Goal: Task Accomplishment & Management: Manage account settings

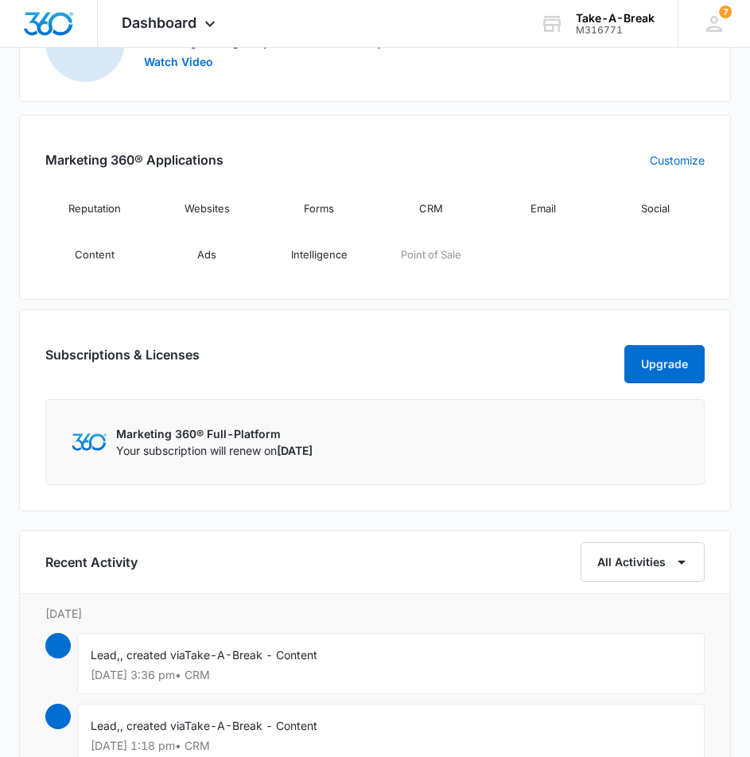
scroll to position [1829, 0]
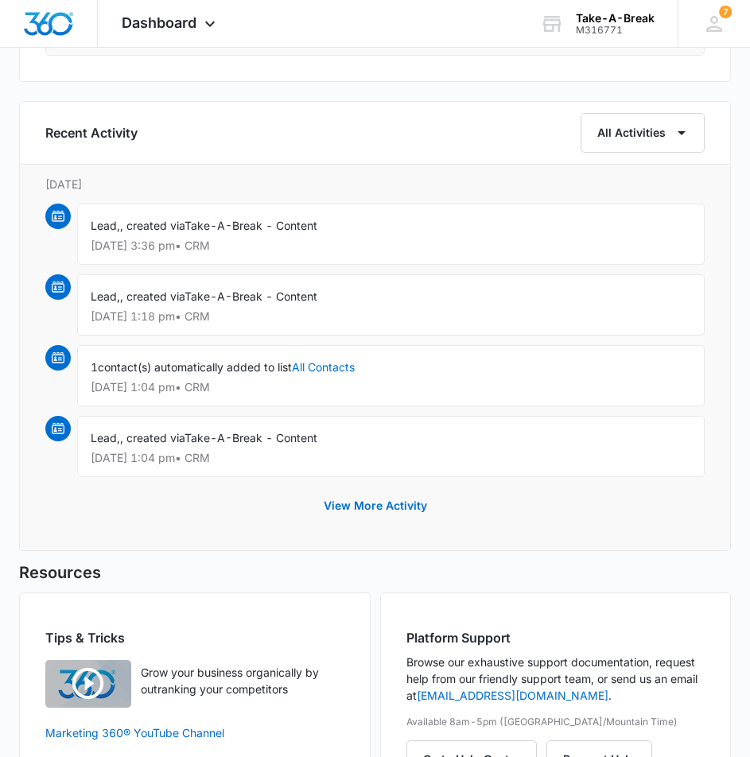
click at [57, 217] on img at bounding box center [58, 216] width 13 height 13
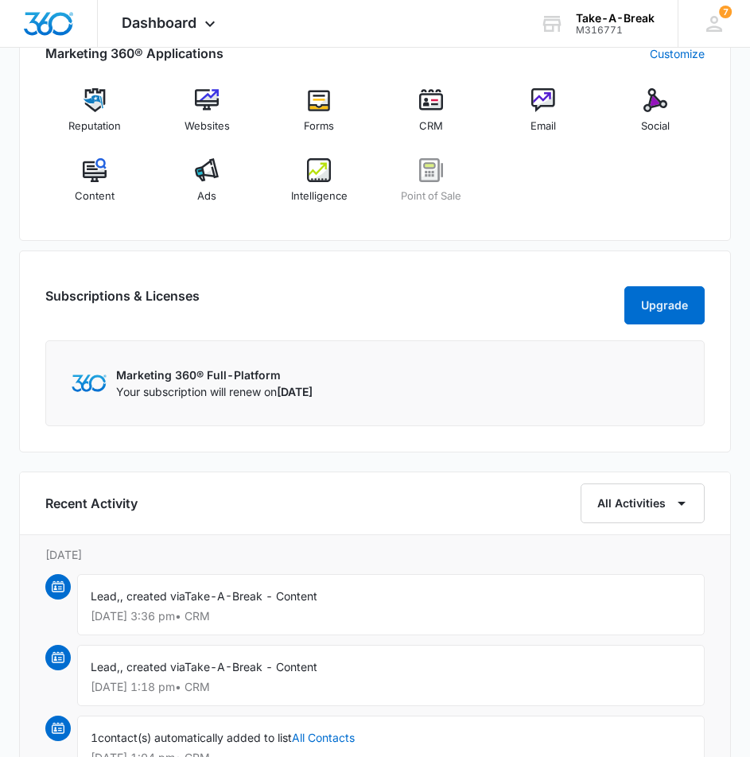
scroll to position [1431, 0]
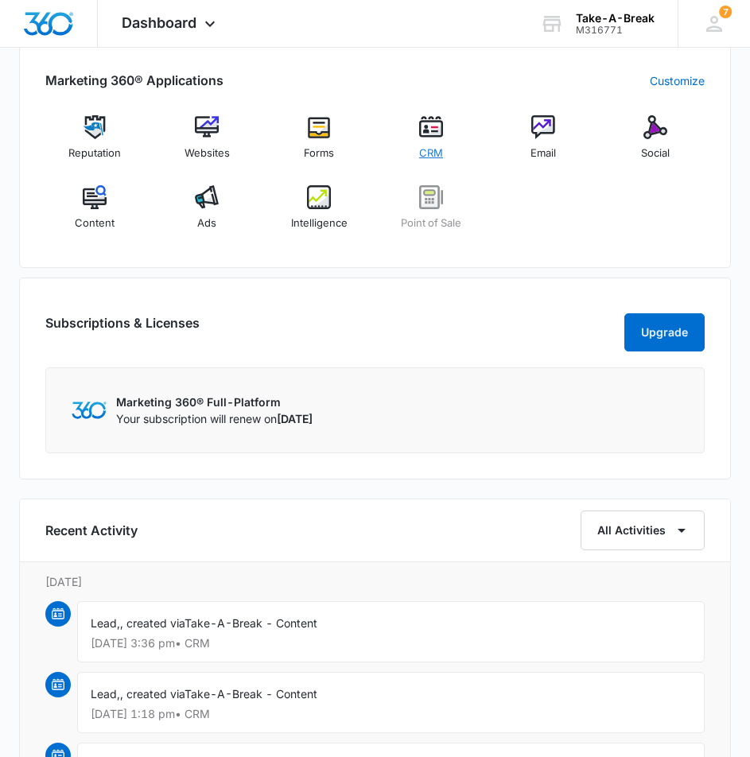
click at [433, 127] on img at bounding box center [431, 127] width 24 height 24
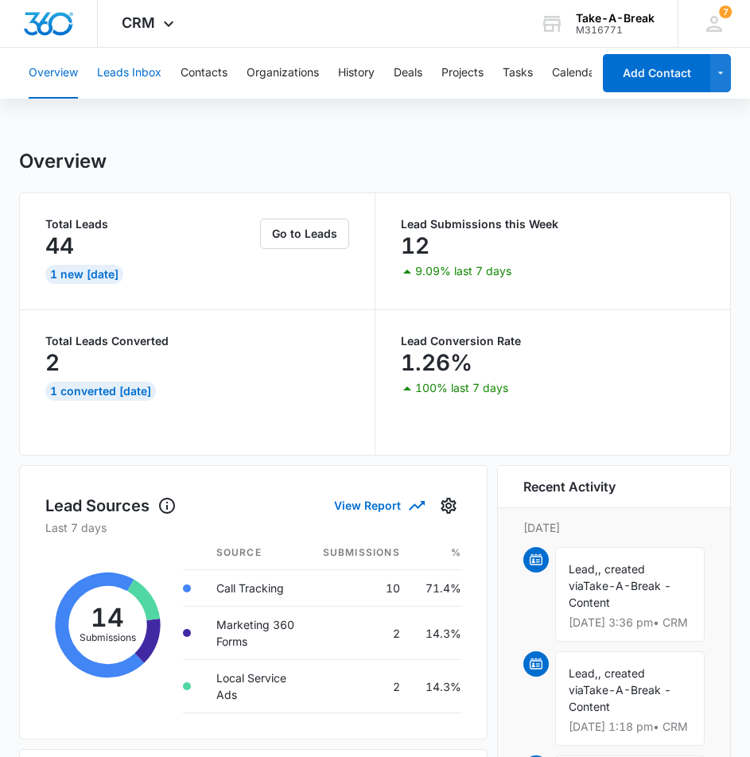
click at [128, 64] on button "Leads Inbox" at bounding box center [129, 73] width 64 height 51
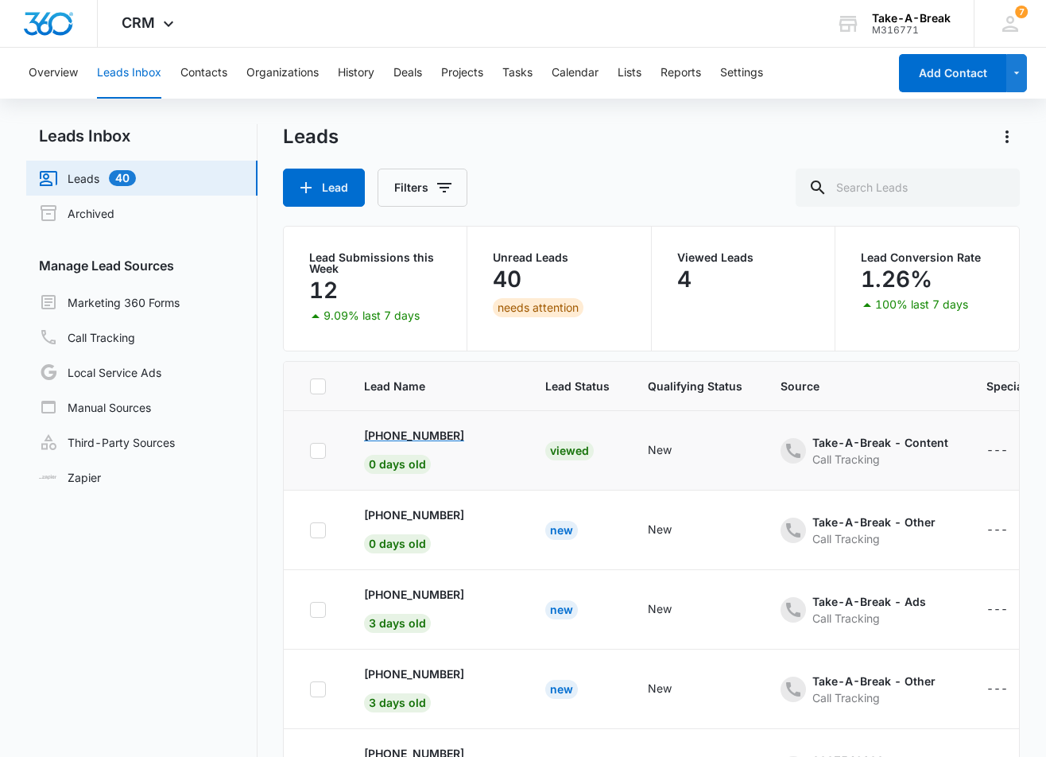
click at [405, 432] on p "[PHONE_NUMBER]" at bounding box center [414, 435] width 100 height 17
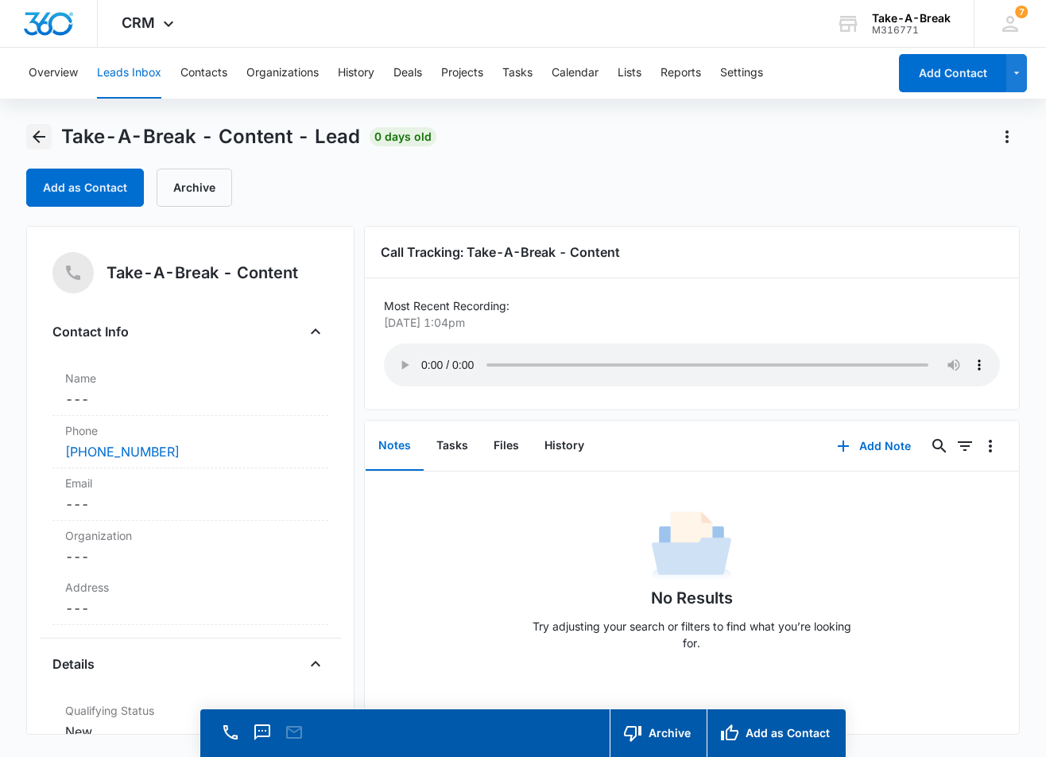
click at [34, 134] on icon "Back" at bounding box center [38, 136] width 19 height 19
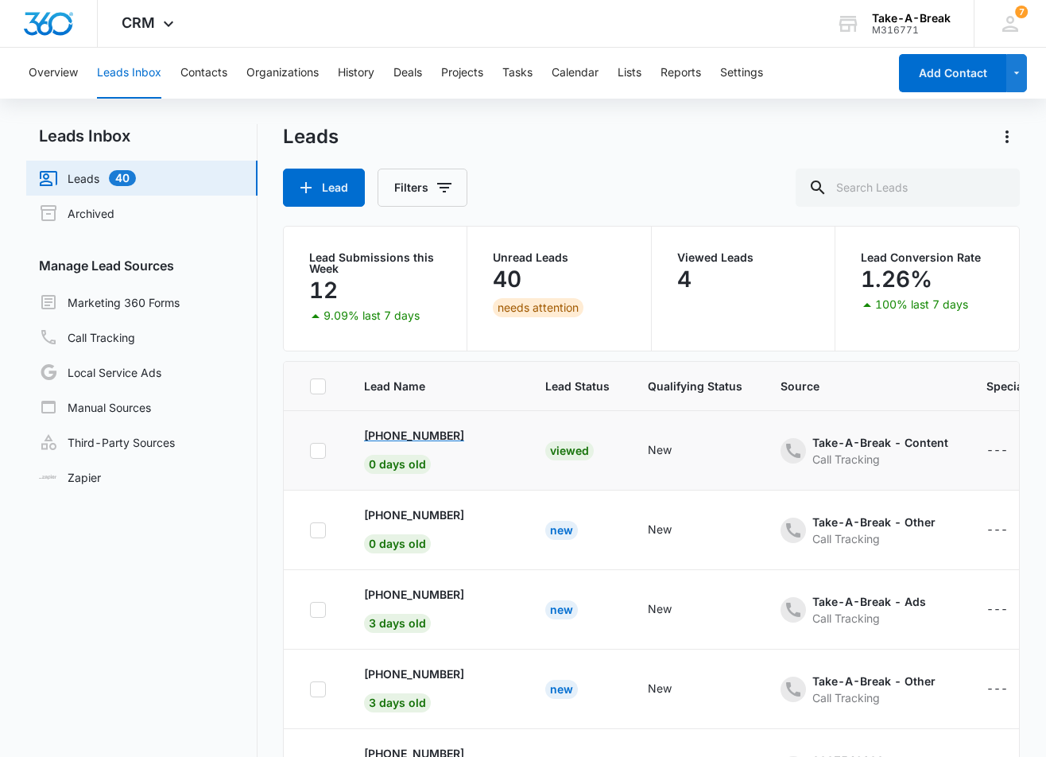
click at [404, 432] on p "[PHONE_NUMBER]" at bounding box center [414, 435] width 100 height 17
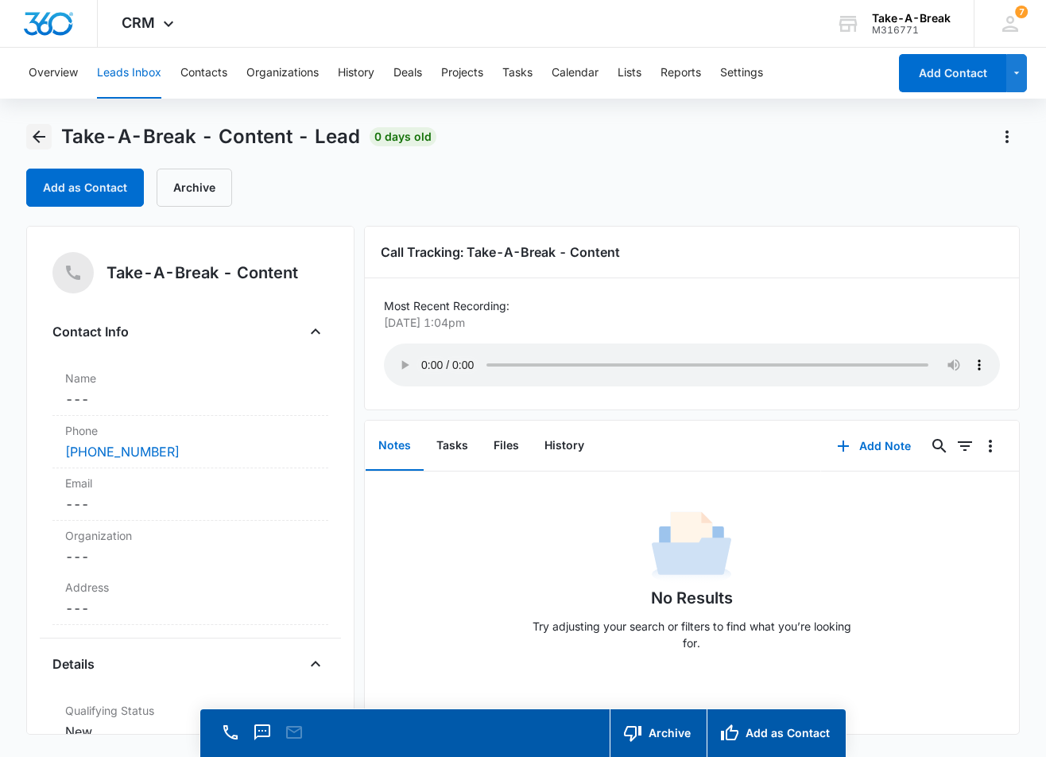
click at [33, 138] on icon "Back" at bounding box center [39, 136] width 13 height 13
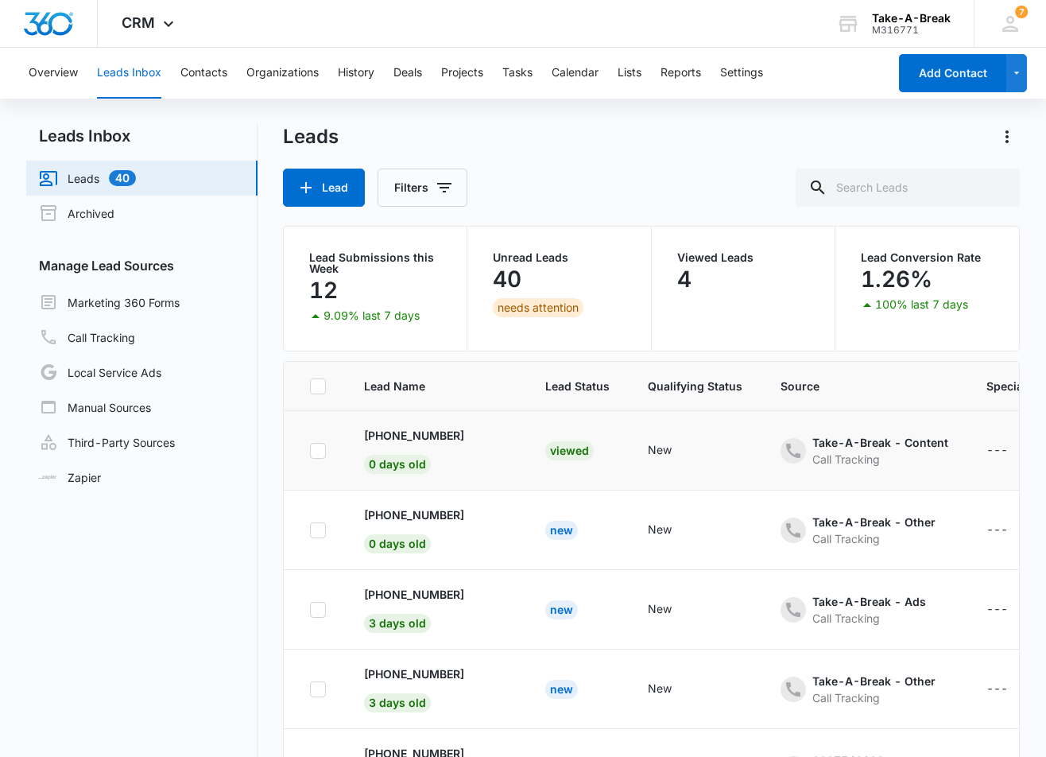
click at [316, 452] on icon at bounding box center [318, 450] width 10 height 7
click at [310, 451] on input "checkbox" at bounding box center [309, 450] width 1 height 1
checkbox input "true"
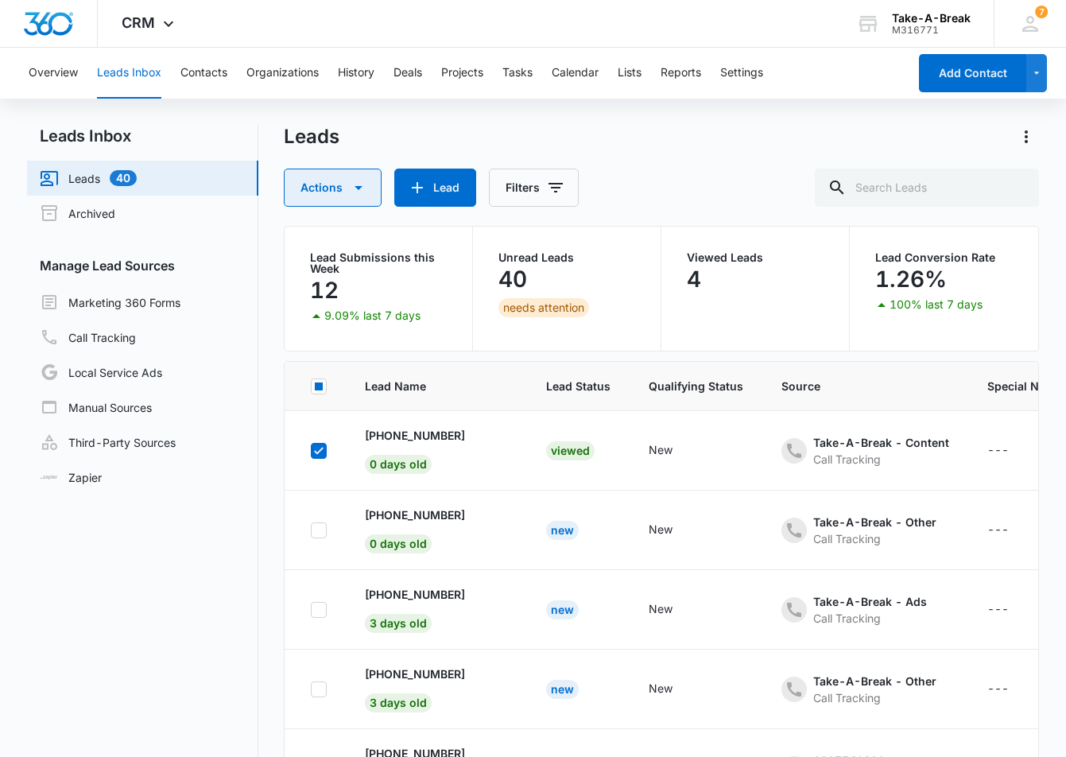
click at [361, 194] on icon "button" at bounding box center [358, 187] width 19 height 19
click at [338, 257] on div "Archive" at bounding box center [345, 262] width 82 height 11
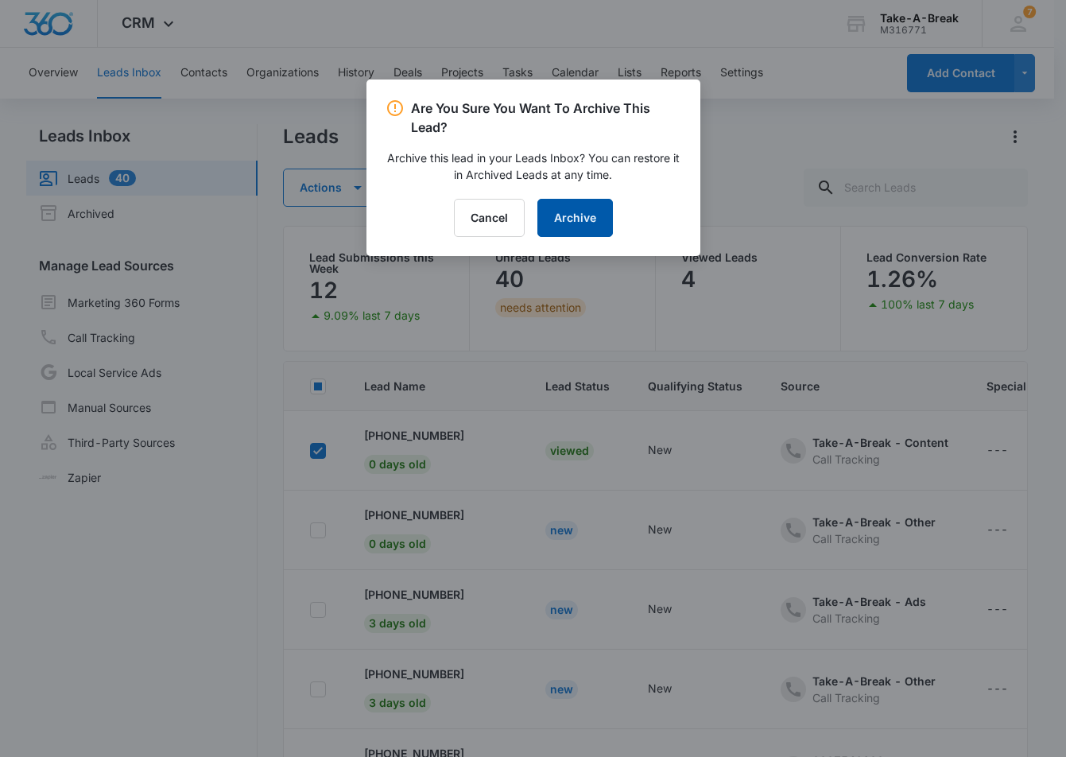
click at [580, 212] on button "Archive" at bounding box center [576, 218] width 76 height 38
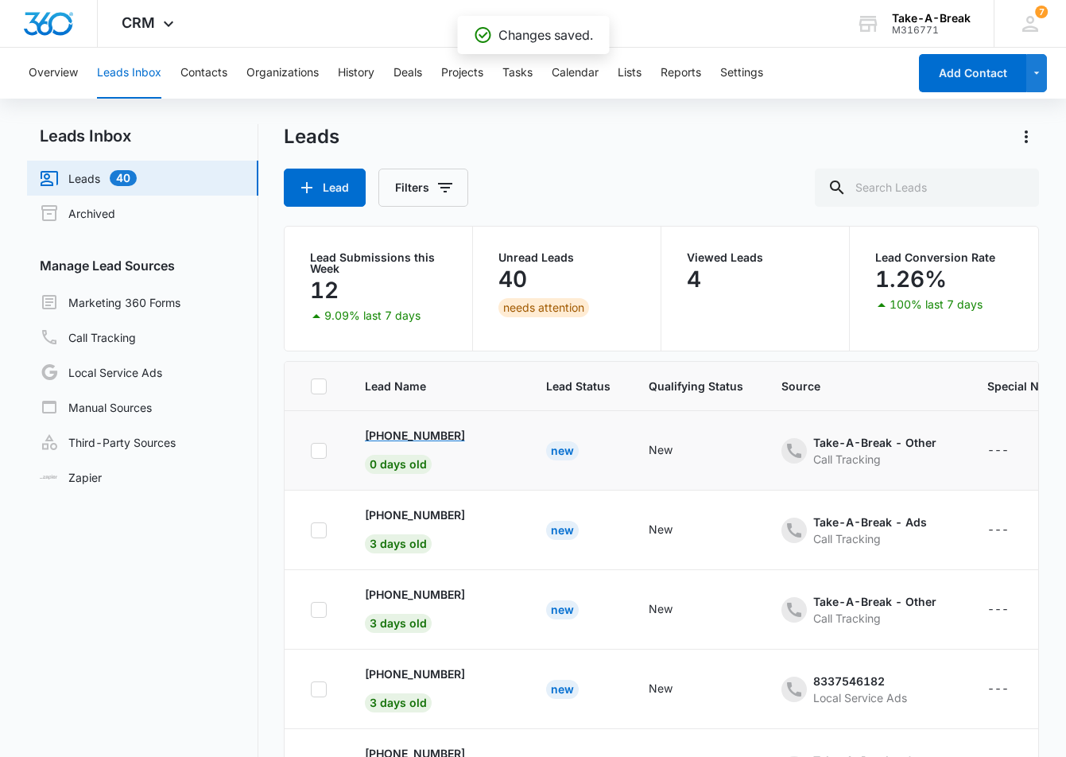
click at [403, 434] on p "[PHONE_NUMBER]" at bounding box center [415, 435] width 100 height 17
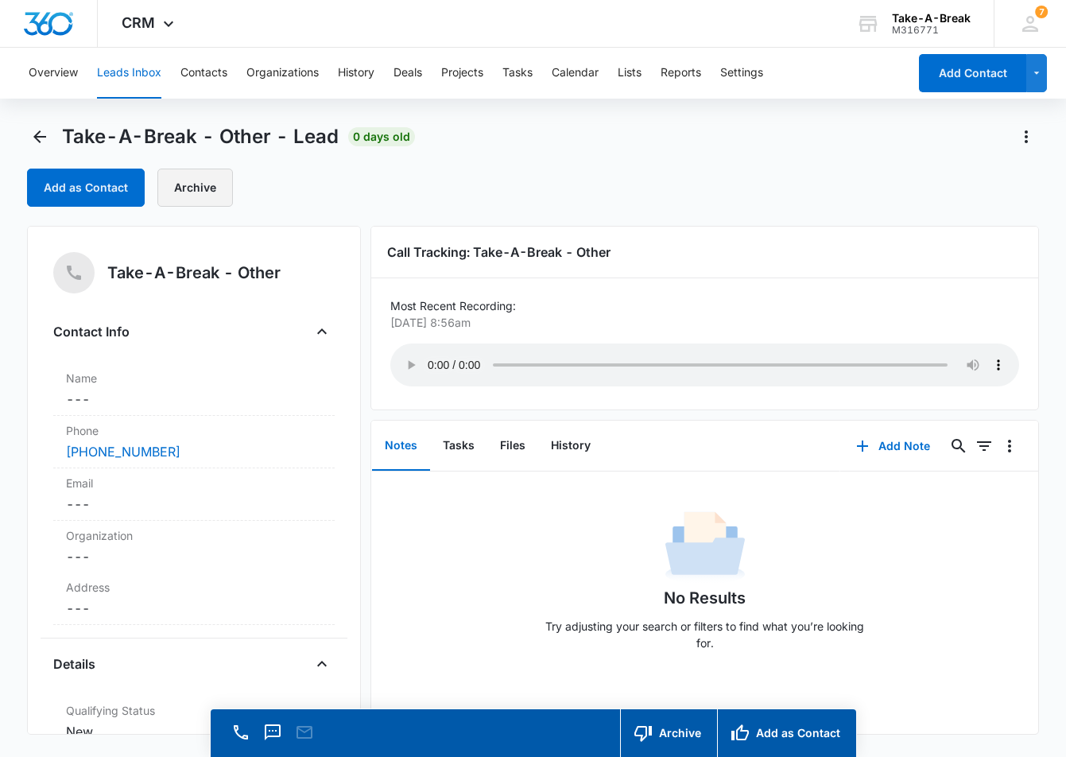
click at [199, 188] on button "Archive" at bounding box center [195, 188] width 76 height 38
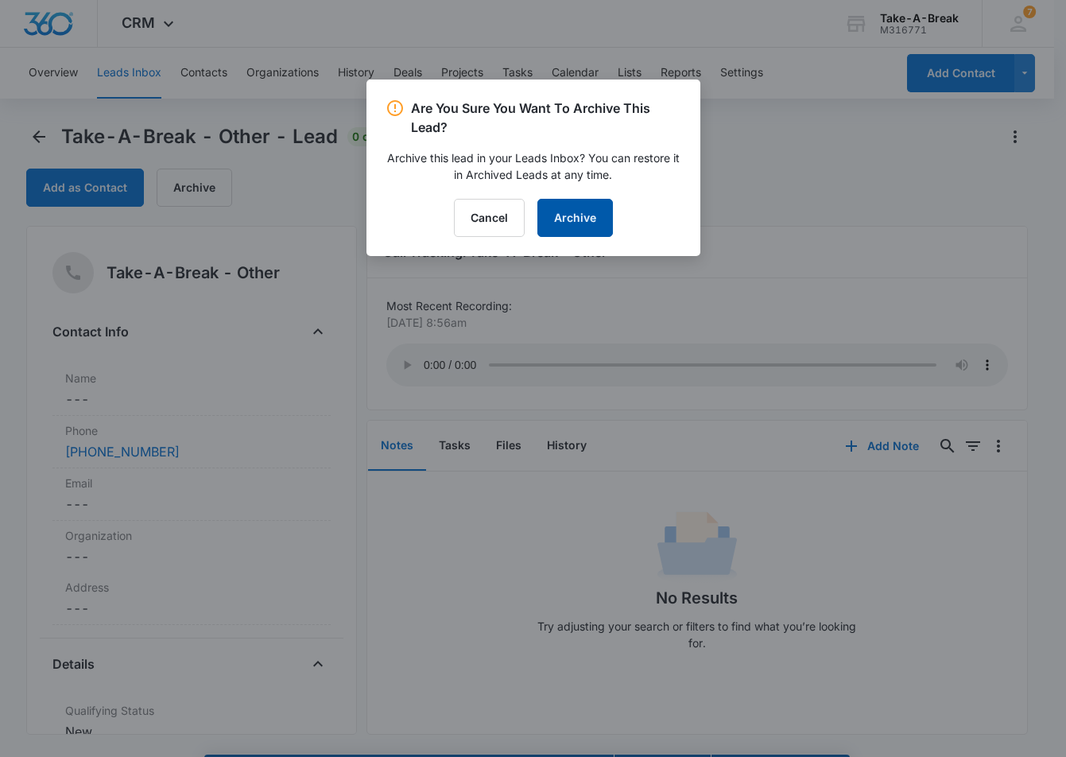
click at [577, 209] on button "Archive" at bounding box center [576, 218] width 76 height 38
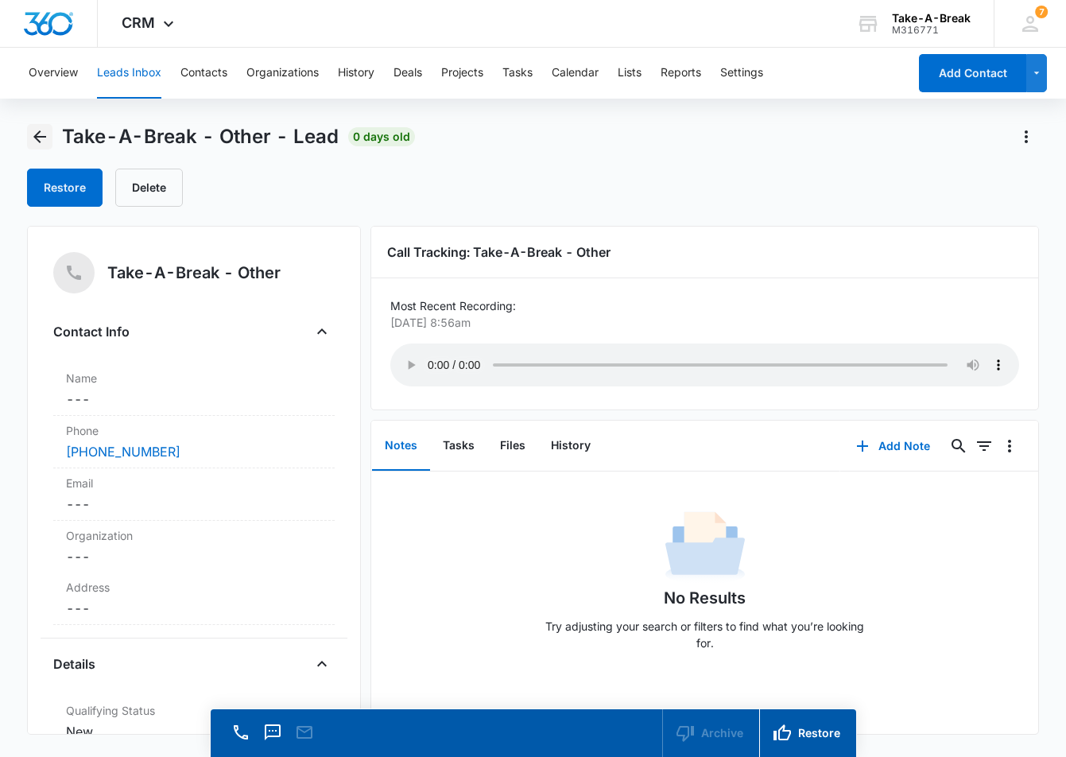
click at [38, 131] on icon "Back" at bounding box center [39, 136] width 19 height 19
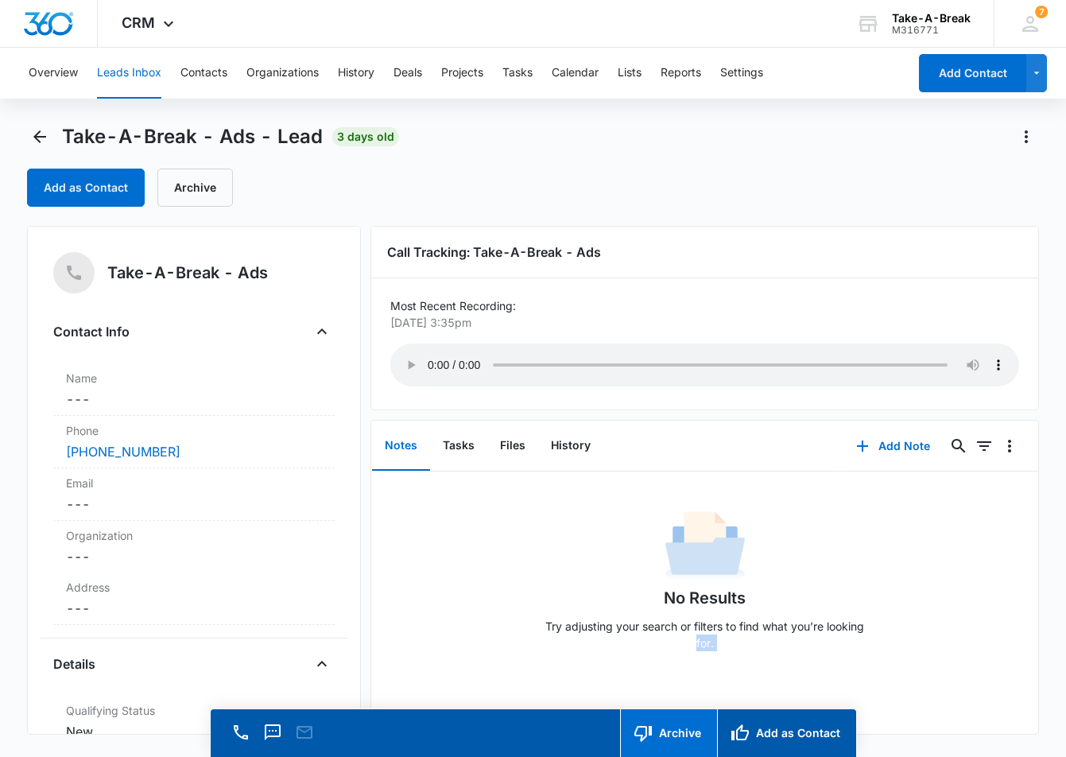
drag, startPoint x: 550, startPoint y: 740, endPoint x: 625, endPoint y: 716, distance: 78.5
click at [542, 699] on main "Take-A-Break - Ads - Lead 3 days old Add as Contact Archive Take-A-Break - Ads …" at bounding box center [533, 463] width 1066 height 678
click at [464, 639] on div "No Results Try adjusting your search or filters to find what you’re looking for." at bounding box center [704, 585] width 667 height 157
click at [399, 447] on button "Notes" at bounding box center [401, 445] width 58 height 49
click at [394, 491] on div "No Results Try adjusting your search or filters to find what you’re looking for." at bounding box center [704, 568] width 667 height 192
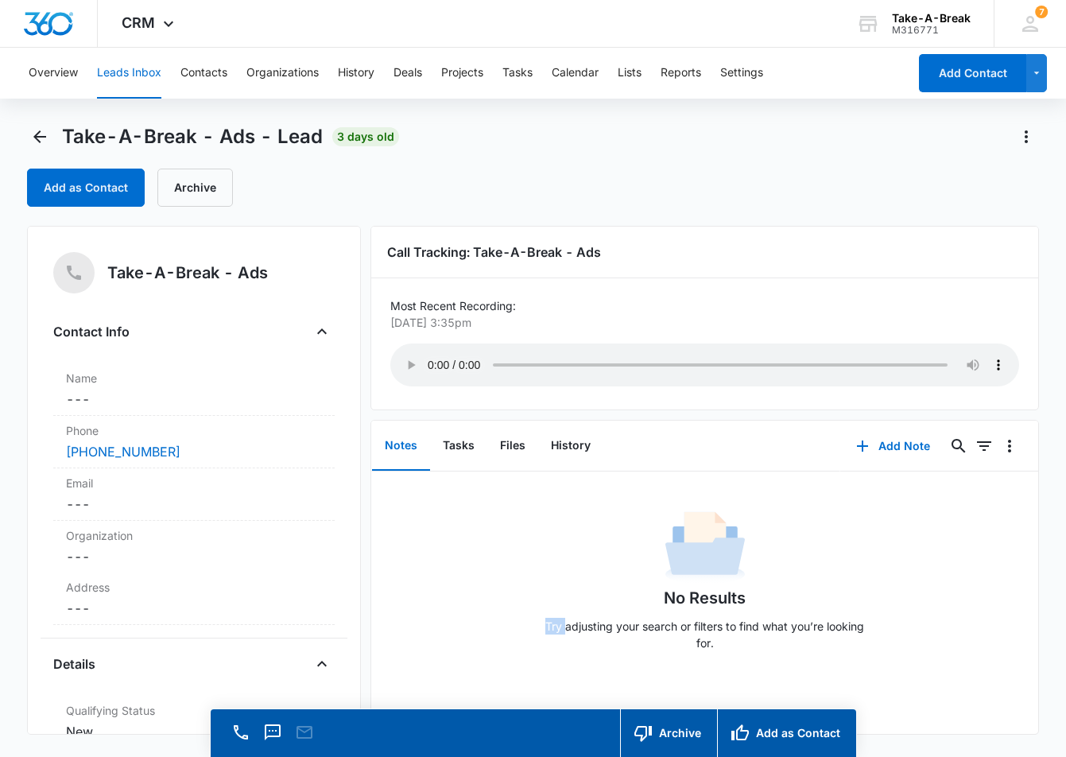
click at [395, 491] on div "No Results Try adjusting your search or filters to find what you’re looking for." at bounding box center [704, 568] width 667 height 192
click at [396, 491] on div "No Results Try adjusting your search or filters to find what you’re looking for." at bounding box center [704, 568] width 667 height 192
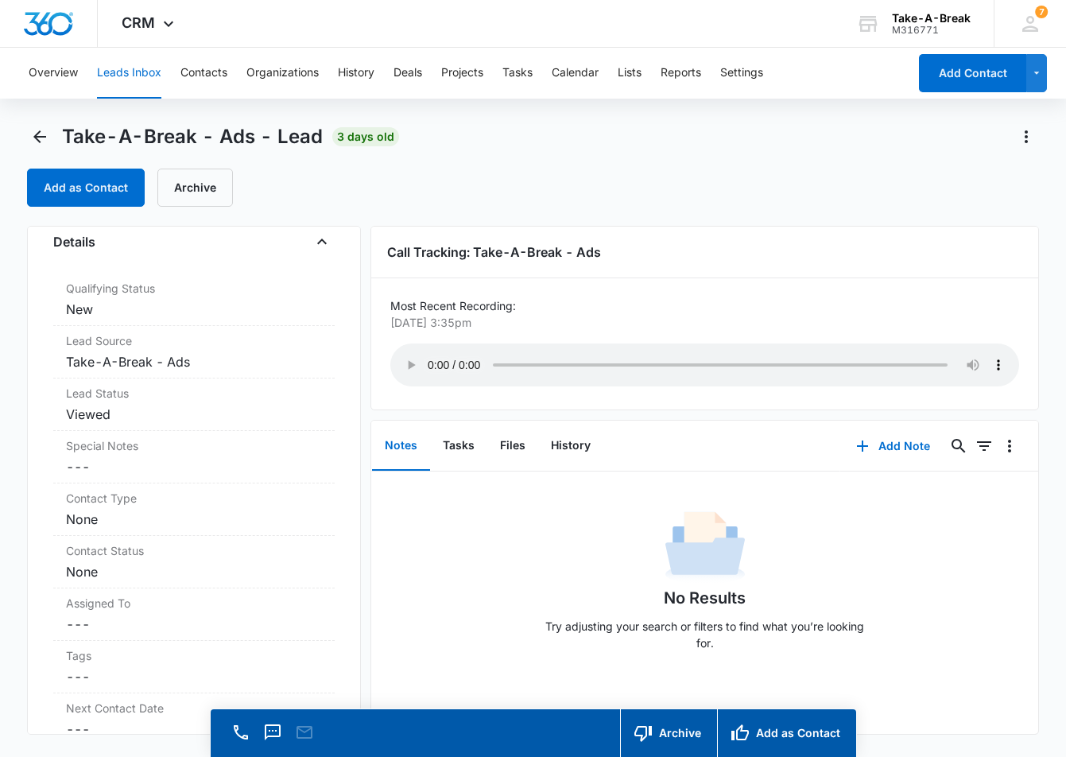
scroll to position [402, 0]
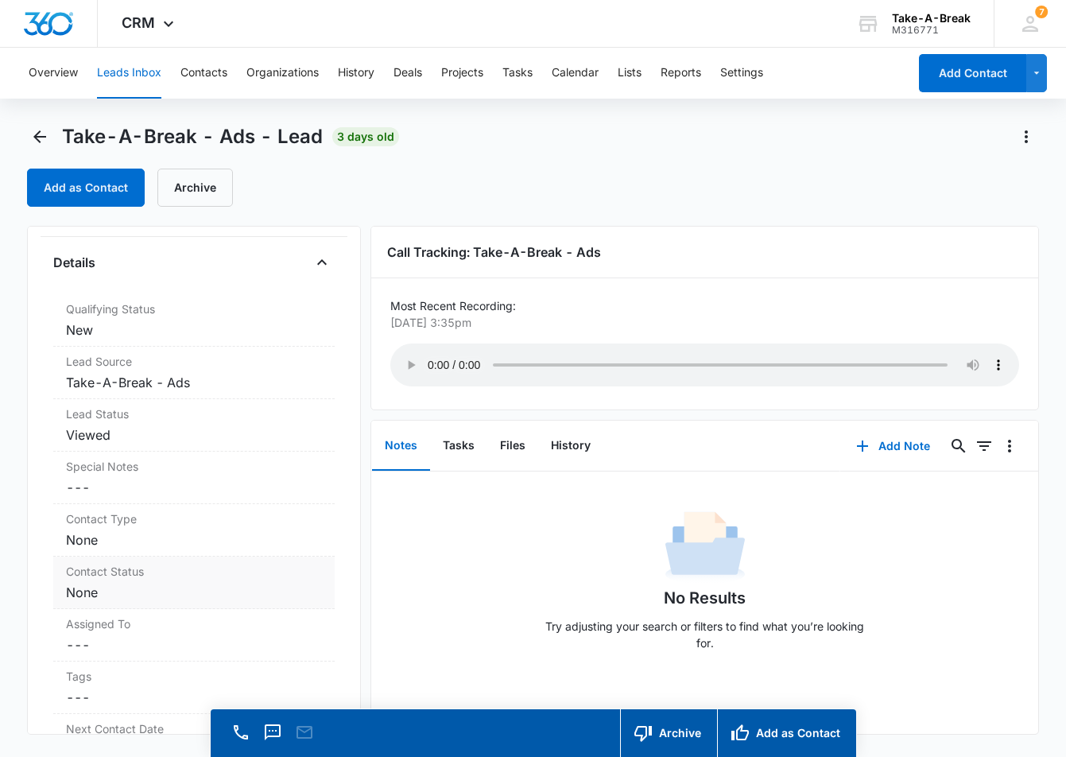
click at [95, 592] on dd "Cancel Save Changes None" at bounding box center [194, 592] width 257 height 19
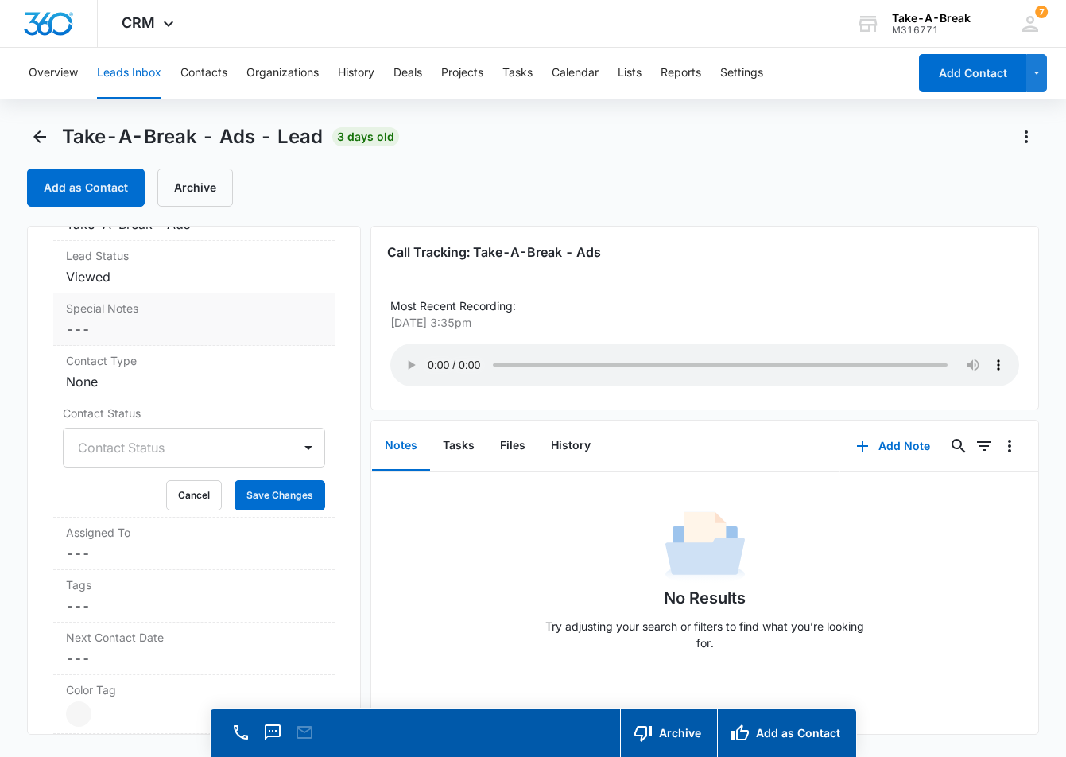
scroll to position [561, 0]
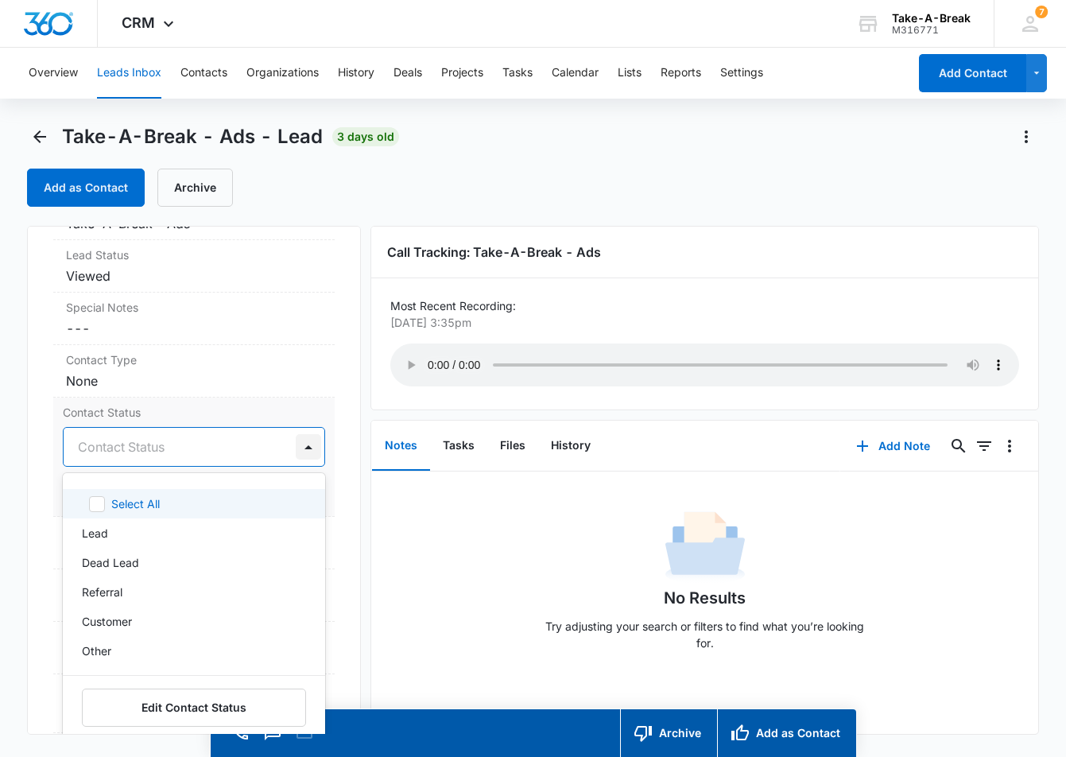
click at [296, 447] on div at bounding box center [308, 446] width 25 height 25
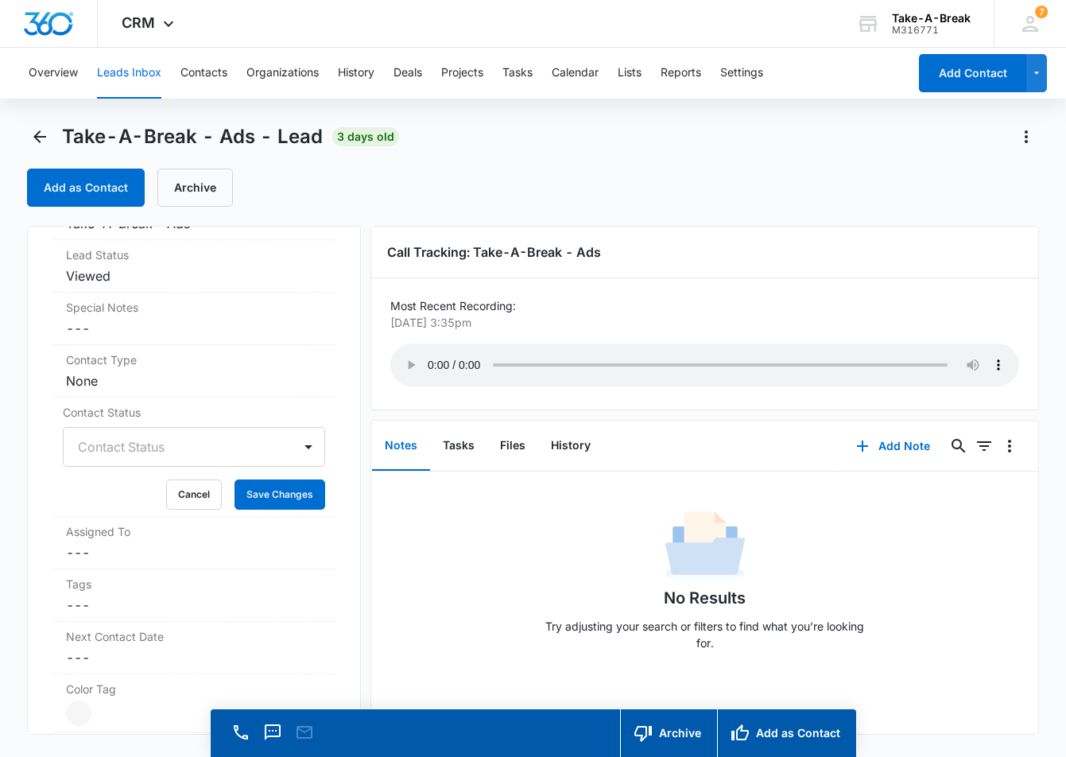
click at [344, 511] on div "Take-A-Break - Ads Contact Info Name Cancel Save Changes --- Phone Cancel Save …" at bounding box center [194, 480] width 335 height 509
